Goal: Task Accomplishment & Management: Complete application form

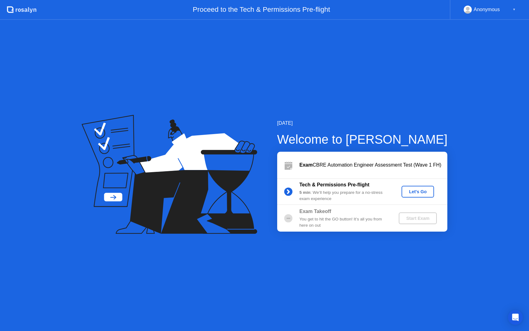
click at [414, 192] on div "Let's Go" at bounding box center [418, 191] width 28 height 5
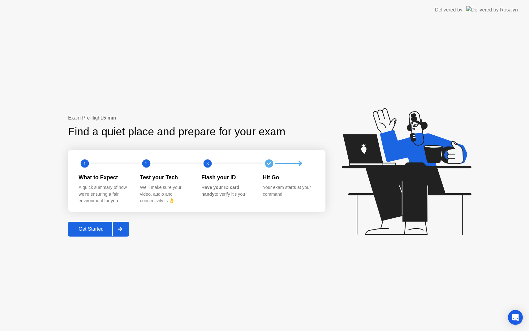
click at [98, 229] on div "Get Started" at bounding box center [91, 229] width 42 height 6
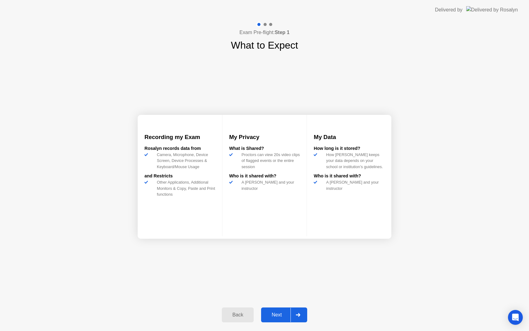
click at [277, 316] on div "Next" at bounding box center [277, 315] width 28 height 6
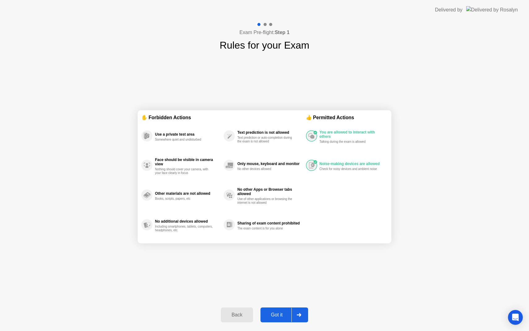
click at [272, 317] on div "Got it" at bounding box center [276, 315] width 29 height 6
select select "Available cameras"
select select "Available speakers"
select select "Available microphones"
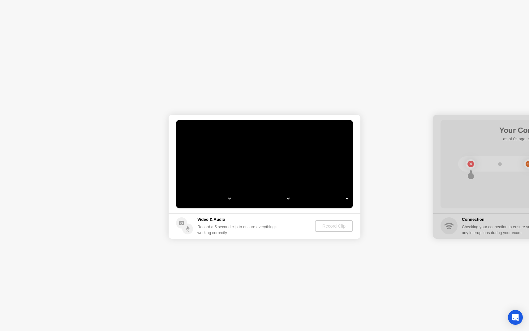
select select "**********"
select select "*******"
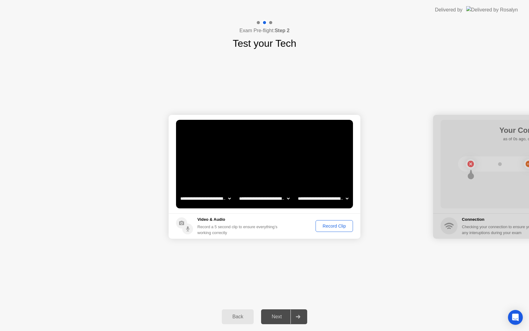
click at [327, 227] on div "Record Clip" at bounding box center [334, 225] width 33 height 5
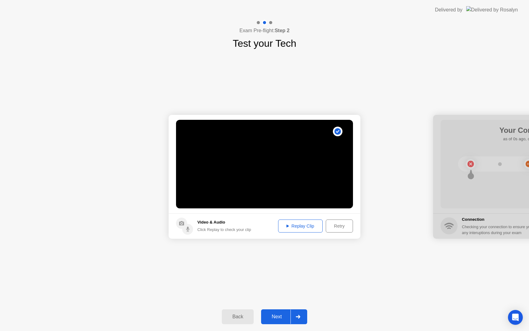
click at [274, 315] on div "Next" at bounding box center [277, 317] width 28 height 6
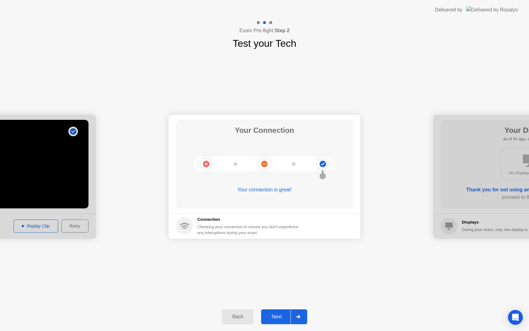
click at [276, 316] on div "Next" at bounding box center [277, 317] width 28 height 6
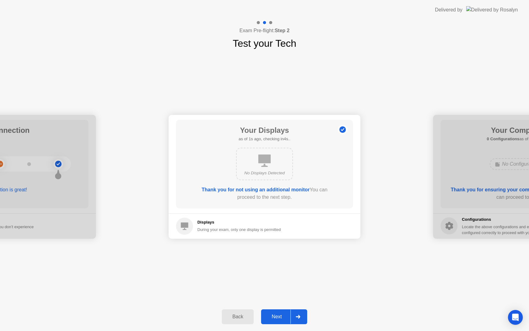
click at [271, 318] on div "Next" at bounding box center [277, 317] width 28 height 6
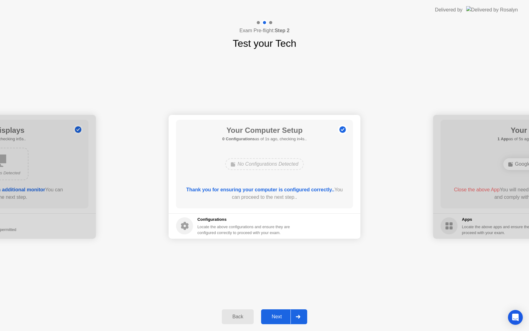
click at [270, 316] on div "Next" at bounding box center [277, 317] width 28 height 6
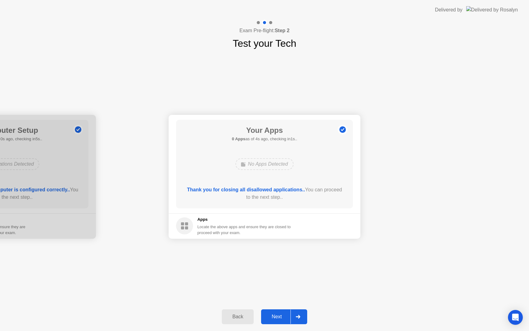
click at [276, 314] on div "Next" at bounding box center [277, 317] width 28 height 6
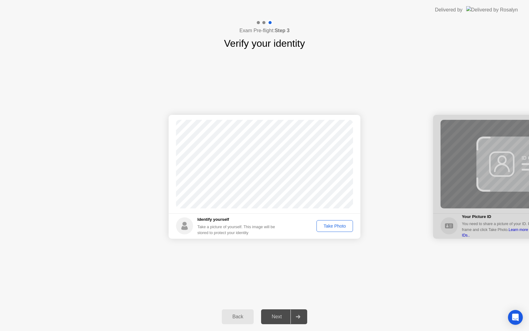
click at [325, 224] on div "Take Photo" at bounding box center [335, 225] width 32 height 5
click at [272, 317] on div "Next" at bounding box center [277, 317] width 28 height 6
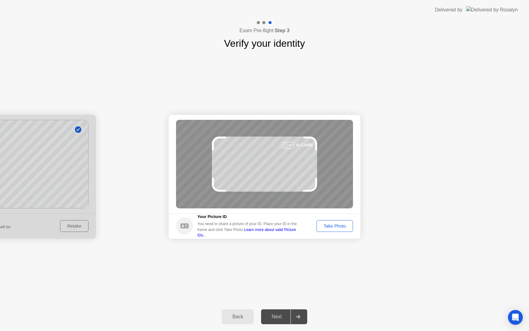
click at [334, 225] on div "Take Photo" at bounding box center [335, 225] width 32 height 5
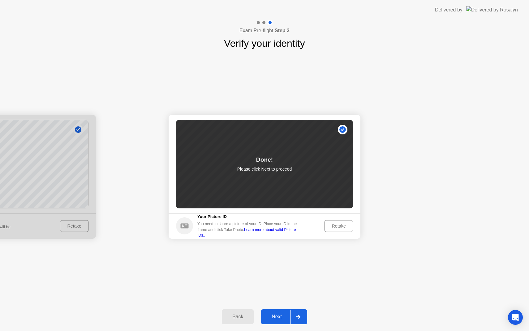
click at [276, 318] on div "Next" at bounding box center [277, 317] width 28 height 6
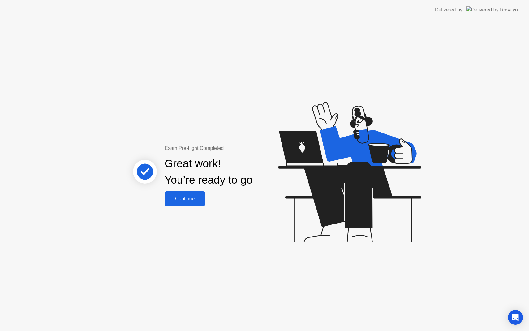
click at [183, 197] on div "Continue" at bounding box center [184, 199] width 37 height 6
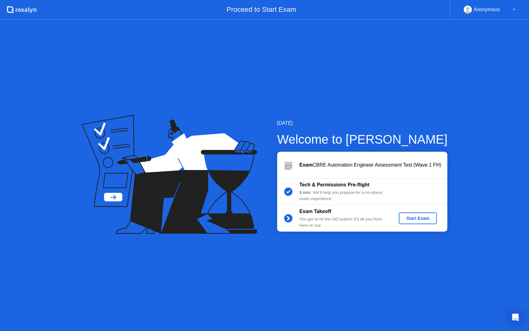
click at [420, 217] on div "Start Exam" at bounding box center [417, 218] width 33 height 5
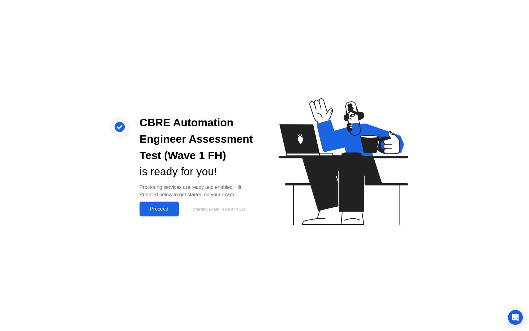
click at [170, 210] on div "Proceed" at bounding box center [159, 209] width 36 height 6
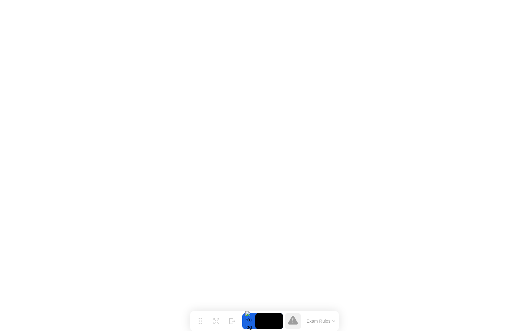
click at [317, 321] on button "Exam Rules" at bounding box center [321, 321] width 33 height 6
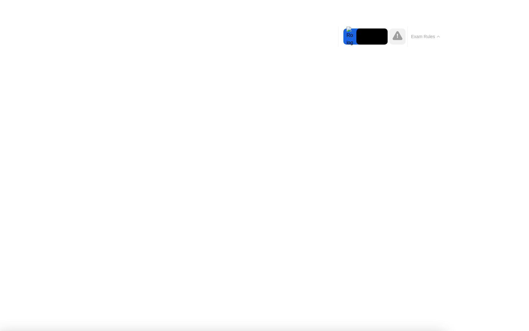
click at [437, 36] on icon at bounding box center [438, 37] width 3 height 2
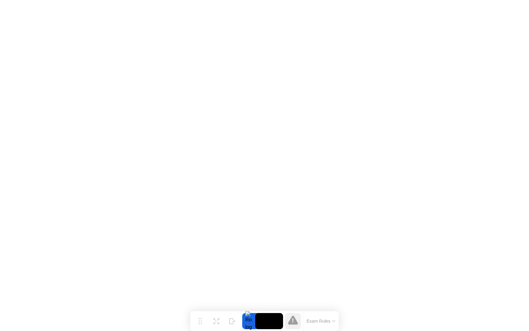
click at [259, 320] on video at bounding box center [269, 321] width 28 height 16
click at [228, 318] on button "Hide" at bounding box center [232, 321] width 16 height 16
click at [501, 316] on icon at bounding box center [504, 318] width 6 height 6
